Goal: Task Accomplishment & Management: Use online tool/utility

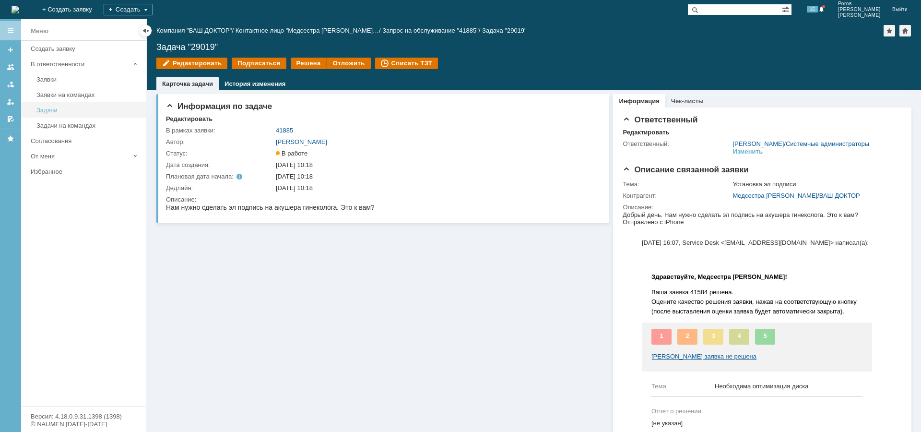
click at [54, 109] on div "Задачи" at bounding box center [88, 110] width 104 height 7
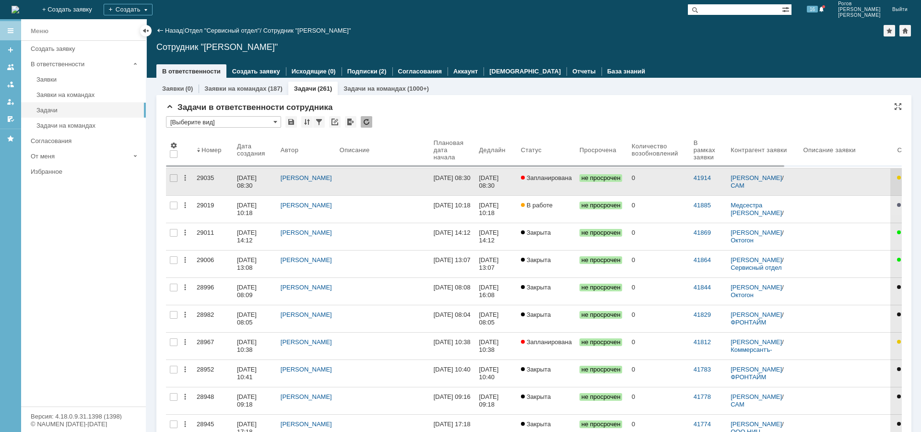
click at [206, 178] on div "29035" at bounding box center [213, 178] width 33 height 8
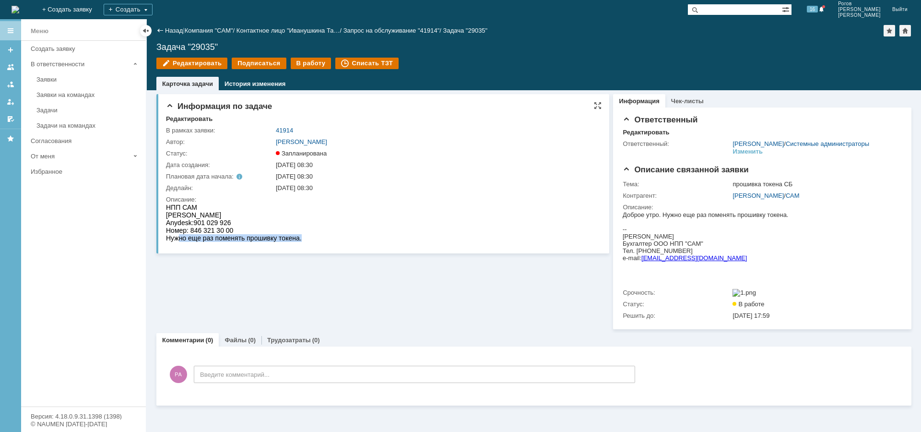
drag, startPoint x: 178, startPoint y: 238, endPoint x: 334, endPoint y: 246, distance: 156.2
click at [334, 242] on html "НПП САМ [PERSON_NAME]: 901 029 926 Номер: 846 321 30 00 Нужно еще раз поменять …" at bounding box center [381, 222] width 431 height 38
click at [270, 251] on div "Информация по задаче Редактировать В рамках заявки: 41914 Автор: [PERSON_NAME]:…" at bounding box center [382, 173] width 453 height 159
drag, startPoint x: 195, startPoint y: 223, endPoint x: 226, endPoint y: 219, distance: 30.4
click at [242, 220] on div "Anydesk: 901 029 926" at bounding box center [234, 223] width 136 height 8
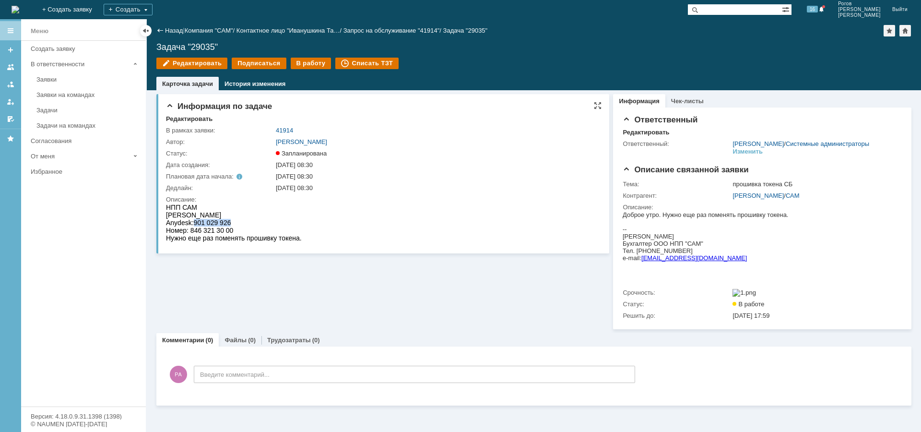
copy span "901 029 926"
click at [307, 64] on div "В работу" at bounding box center [311, 64] width 41 height 12
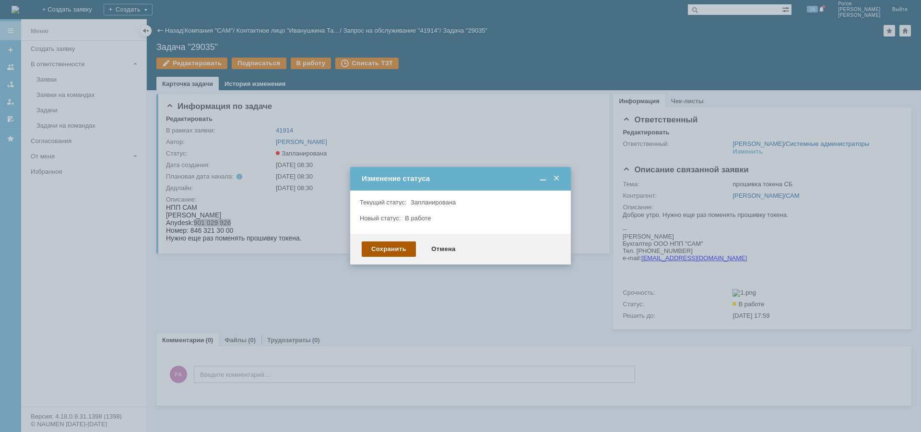
click at [382, 246] on div "Сохранить" at bounding box center [389, 248] width 54 height 15
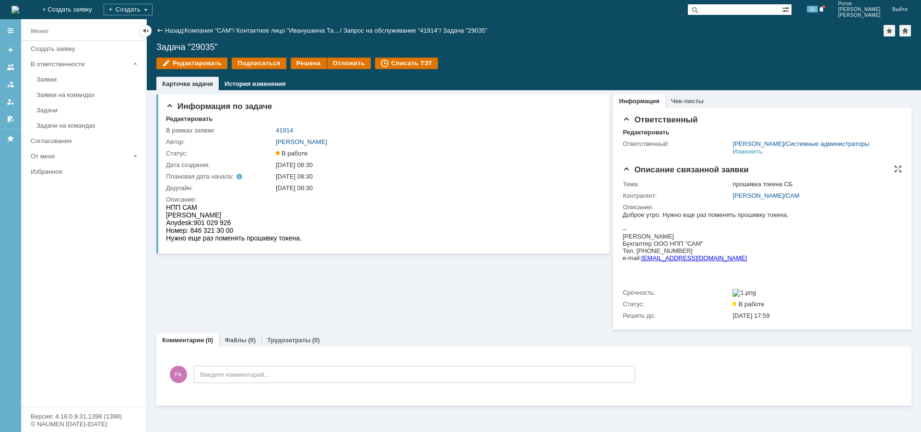
drag, startPoint x: 656, startPoint y: 238, endPoint x: 736, endPoint y: 237, distance: 79.7
click at [736, 237] on div "[PERSON_NAME]" at bounding box center [706, 236] width 166 height 7
click at [656, 232] on div "--" at bounding box center [706, 229] width 166 height 7
drag, startPoint x: 635, startPoint y: 236, endPoint x: 733, endPoint y: 236, distance: 97.9
click at [733, 236] on div "[PERSON_NAME]" at bounding box center [706, 236] width 166 height 7
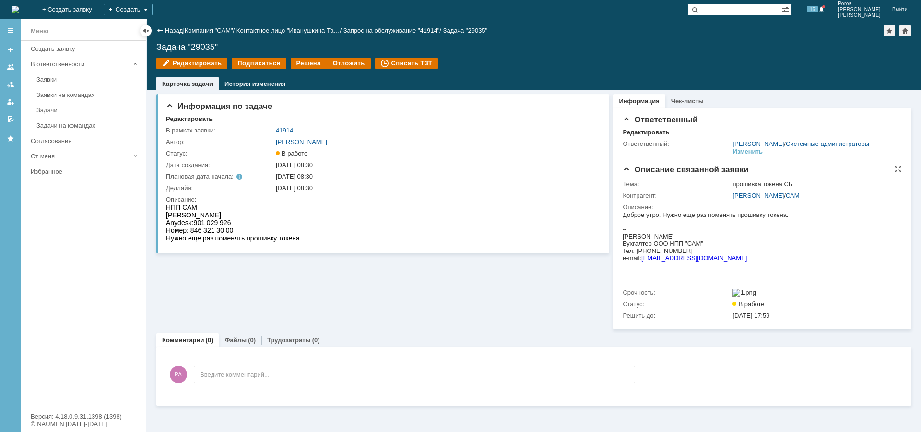
click at [660, 236] on div "[PERSON_NAME]" at bounding box center [706, 236] width 166 height 7
click at [659, 236] on div "[PERSON_NAME]" at bounding box center [706, 236] width 166 height 7
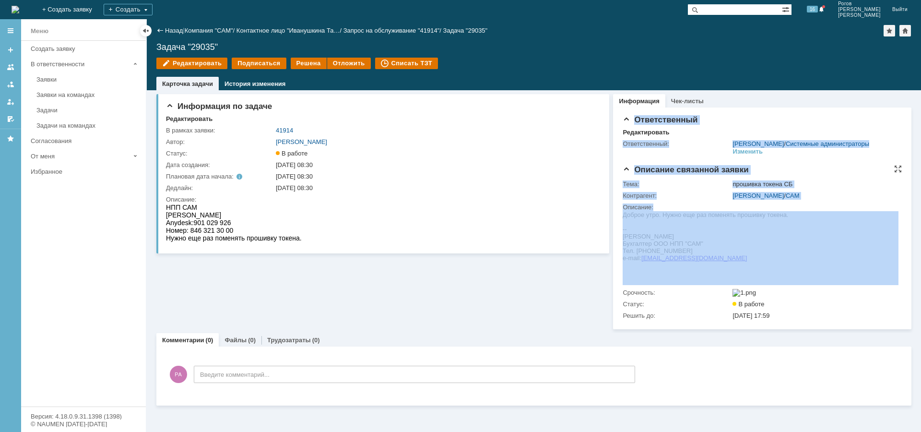
drag, startPoint x: 1246, startPoint y: 455, endPoint x: 691, endPoint y: 238, distance: 596.3
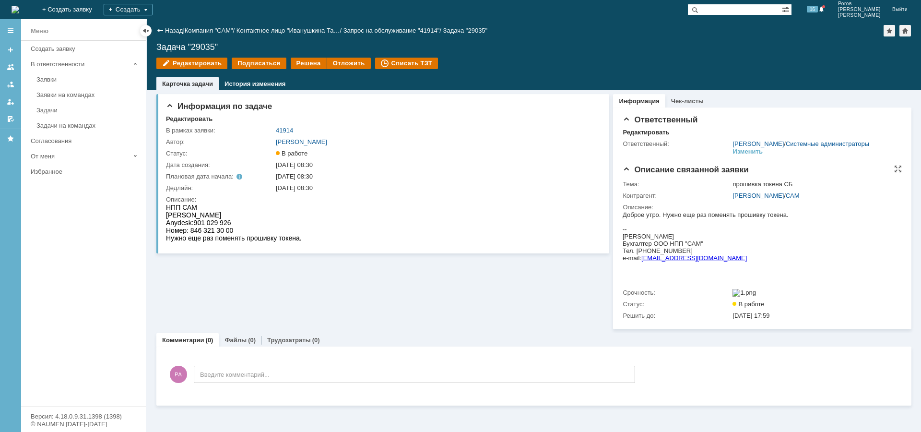
click at [683, 238] on div "[PERSON_NAME]" at bounding box center [706, 236] width 166 height 7
click at [749, 199] on link "[PERSON_NAME]" at bounding box center [758, 195] width 51 height 7
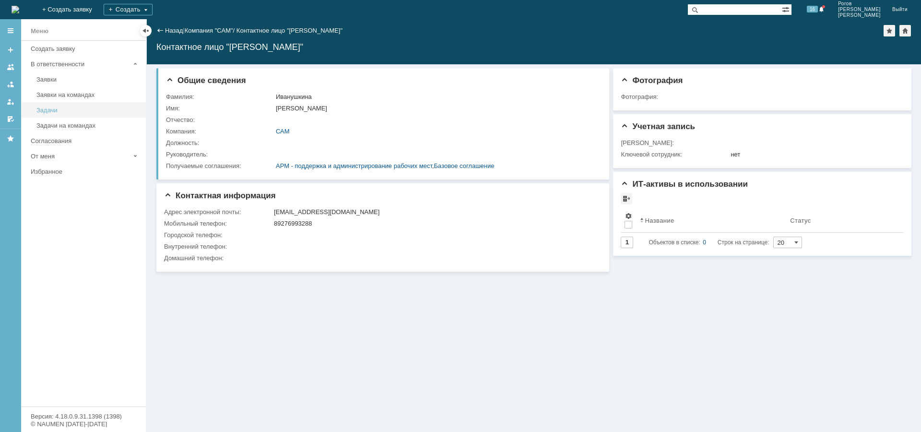
click at [73, 105] on link "Задачи" at bounding box center [88, 110] width 111 height 15
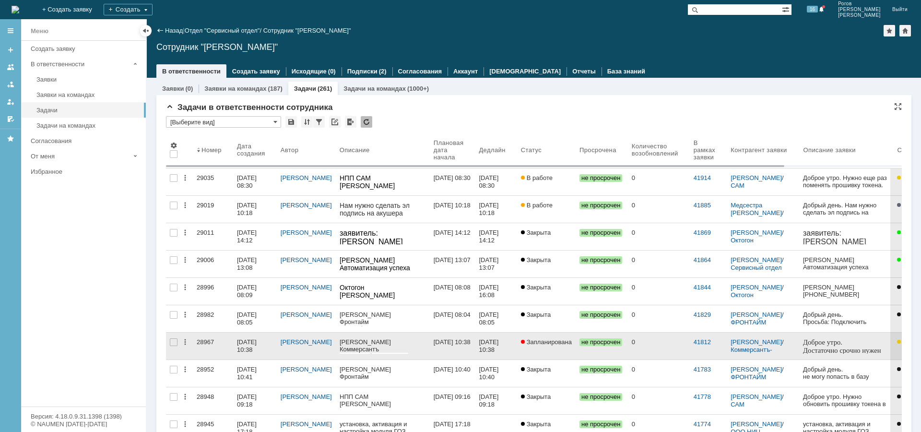
click at [247, 344] on div "[DATE] 10:38" at bounding box center [248, 345] width 22 height 15
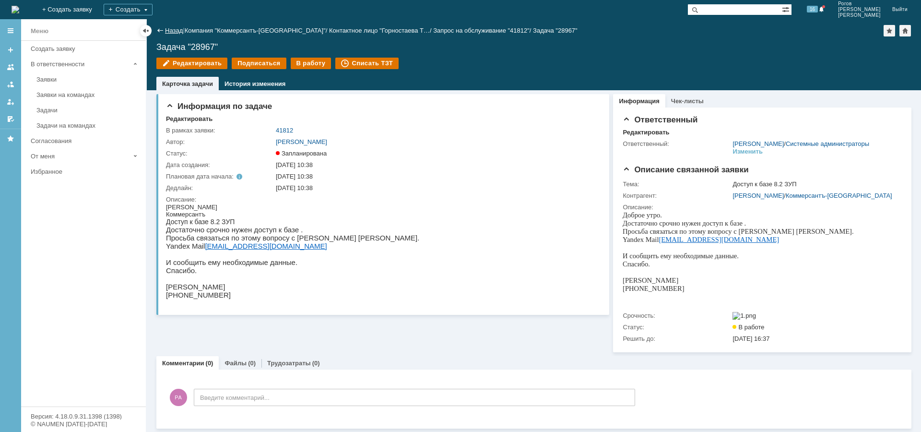
click at [167, 30] on link "Назад" at bounding box center [174, 30] width 18 height 7
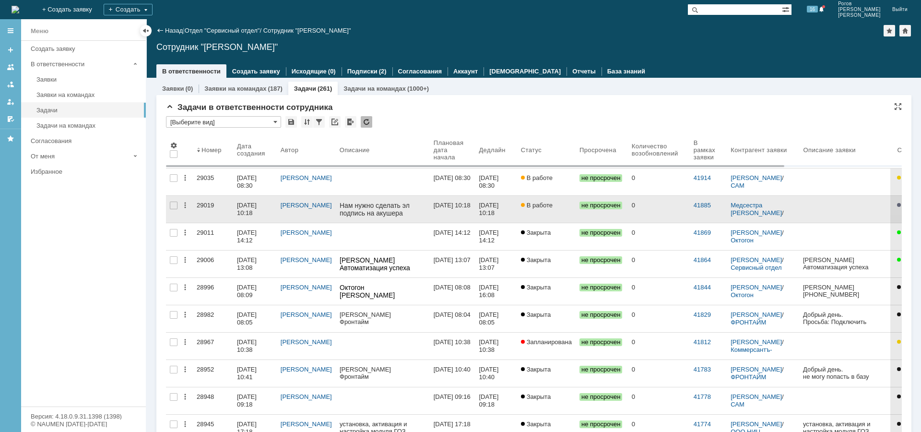
click at [204, 204] on div "29019" at bounding box center [213, 206] width 33 height 8
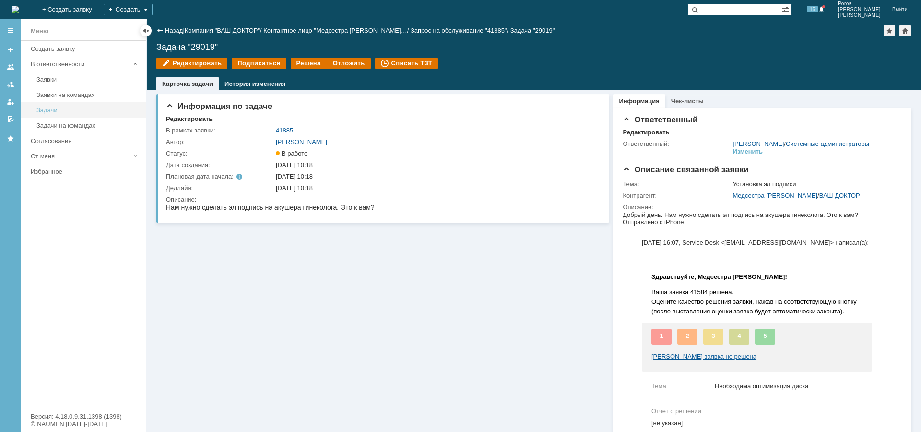
click at [45, 109] on div "Задачи" at bounding box center [88, 110] width 104 height 7
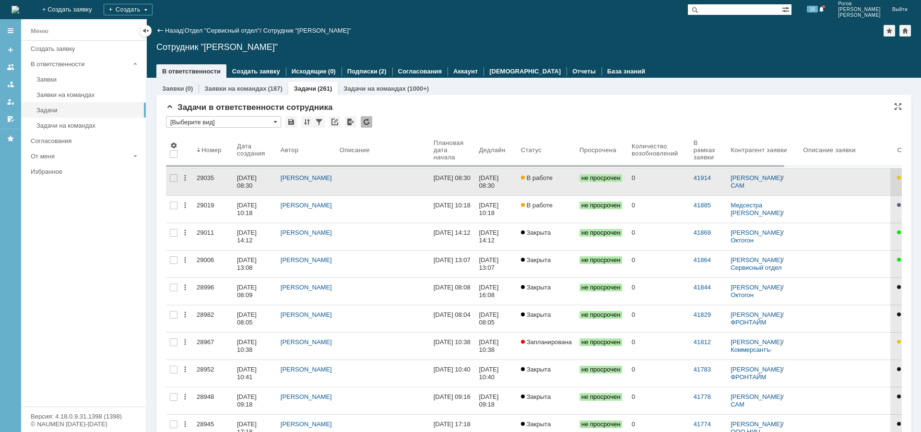
click at [208, 176] on div "29035" at bounding box center [213, 178] width 33 height 8
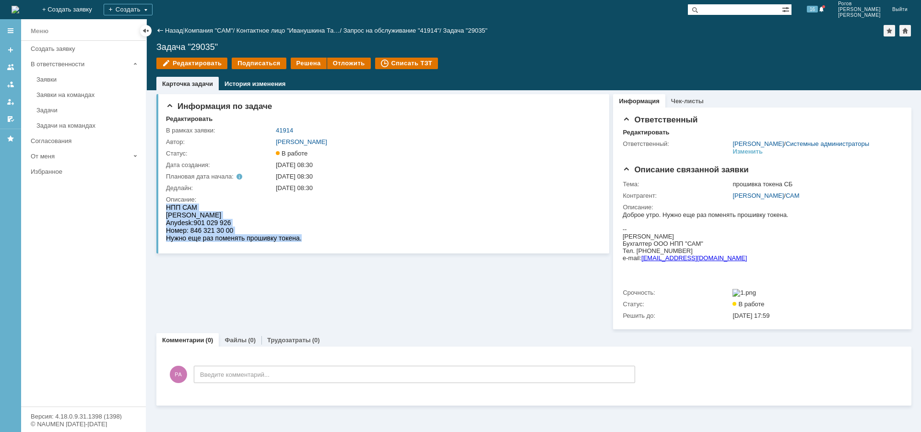
drag, startPoint x: 315, startPoint y: 242, endPoint x: 330, endPoint y: 413, distance: 171.5
click at [166, 203] on html "НПП САМ [PERSON_NAME]: 901 029 926 Номер: 846 321 30 00 Нужно еще раз поменять …" at bounding box center [381, 222] width 431 height 38
click at [307, 227] on html "НПП САМ [PERSON_NAME]: 901 029 926 Номер: 846 321 30 00 Нужно еще раз поменять …" at bounding box center [381, 222] width 431 height 38
drag, startPoint x: 311, startPoint y: 236, endPoint x: 163, endPoint y: 209, distance: 150.1
click at [166, 209] on html "НПП САМ [PERSON_NAME]: 901 029 926 Номер: 846 321 30 00 Нужно еще раз поменять …" at bounding box center [381, 222] width 431 height 38
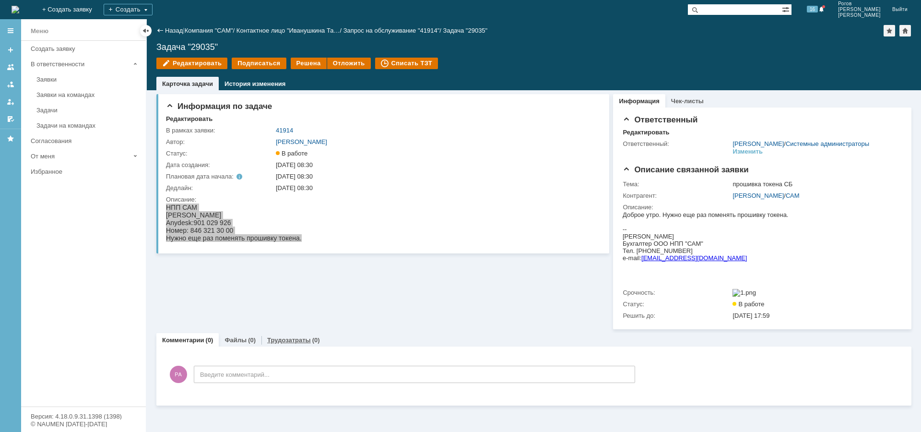
click at [285, 344] on link "Трудозатраты" at bounding box center [289, 339] width 44 height 7
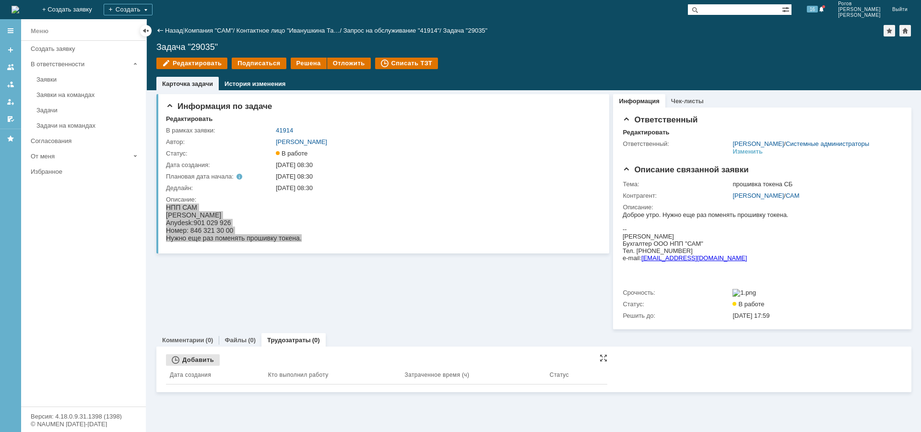
click at [198, 366] on div "Добавить" at bounding box center [193, 360] width 54 height 12
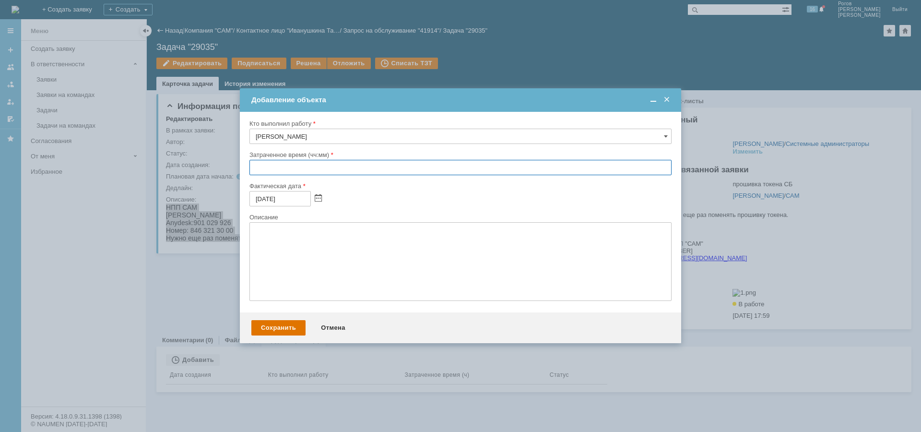
click at [280, 168] on input "text" at bounding box center [461, 167] width 422 height 15
type input "00:30"
click at [283, 327] on div "Сохранить" at bounding box center [278, 327] width 54 height 15
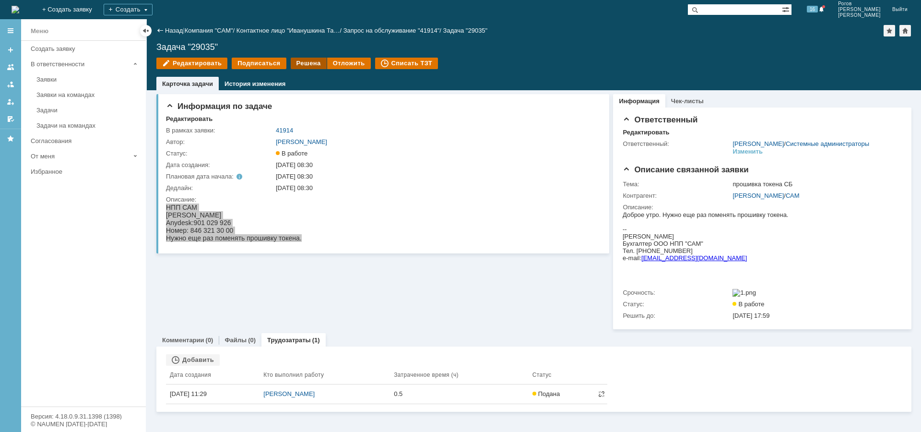
click at [302, 61] on div "Решена" at bounding box center [309, 64] width 36 height 12
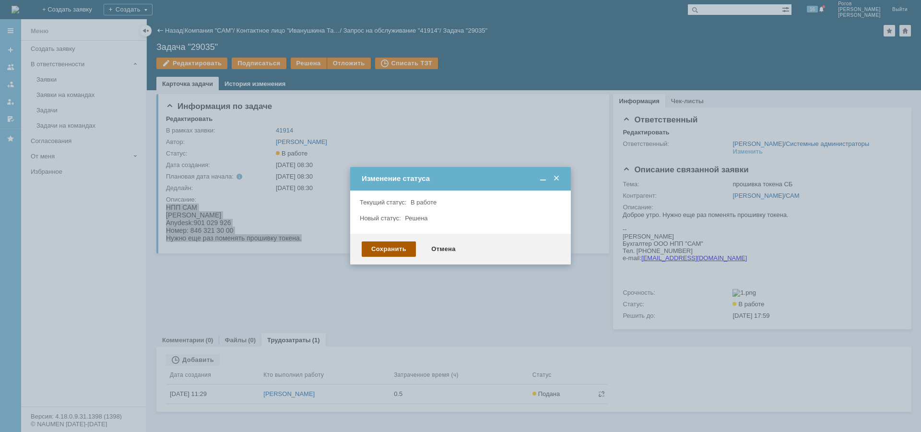
click at [393, 248] on div "Сохранить" at bounding box center [389, 248] width 54 height 15
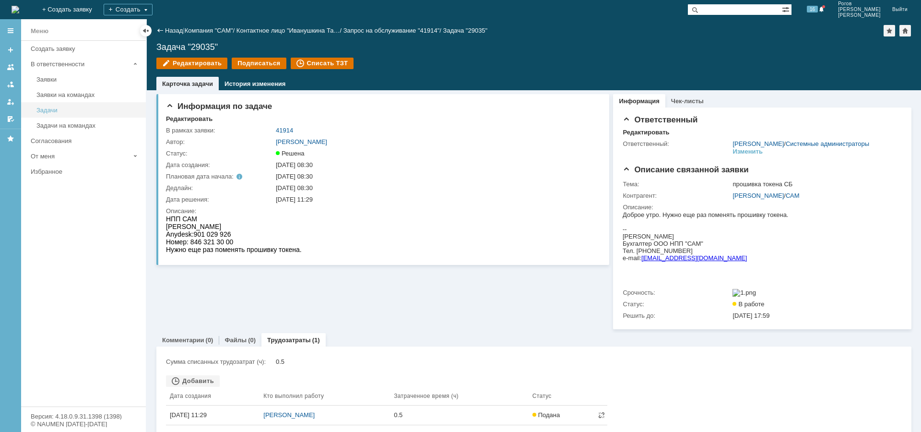
click at [49, 111] on div "Задачи" at bounding box center [88, 110] width 104 height 7
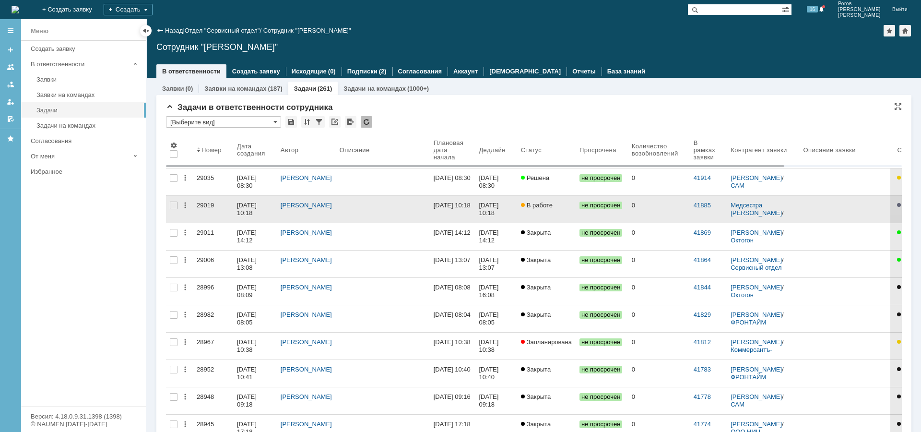
click at [204, 204] on div "29019" at bounding box center [213, 206] width 33 height 8
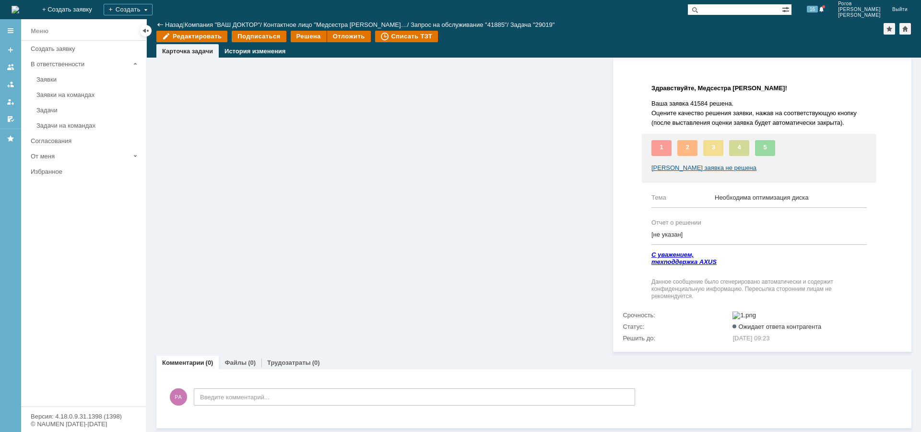
scroll to position [167, 0]
